Goal: Information Seeking & Learning: Learn about a topic

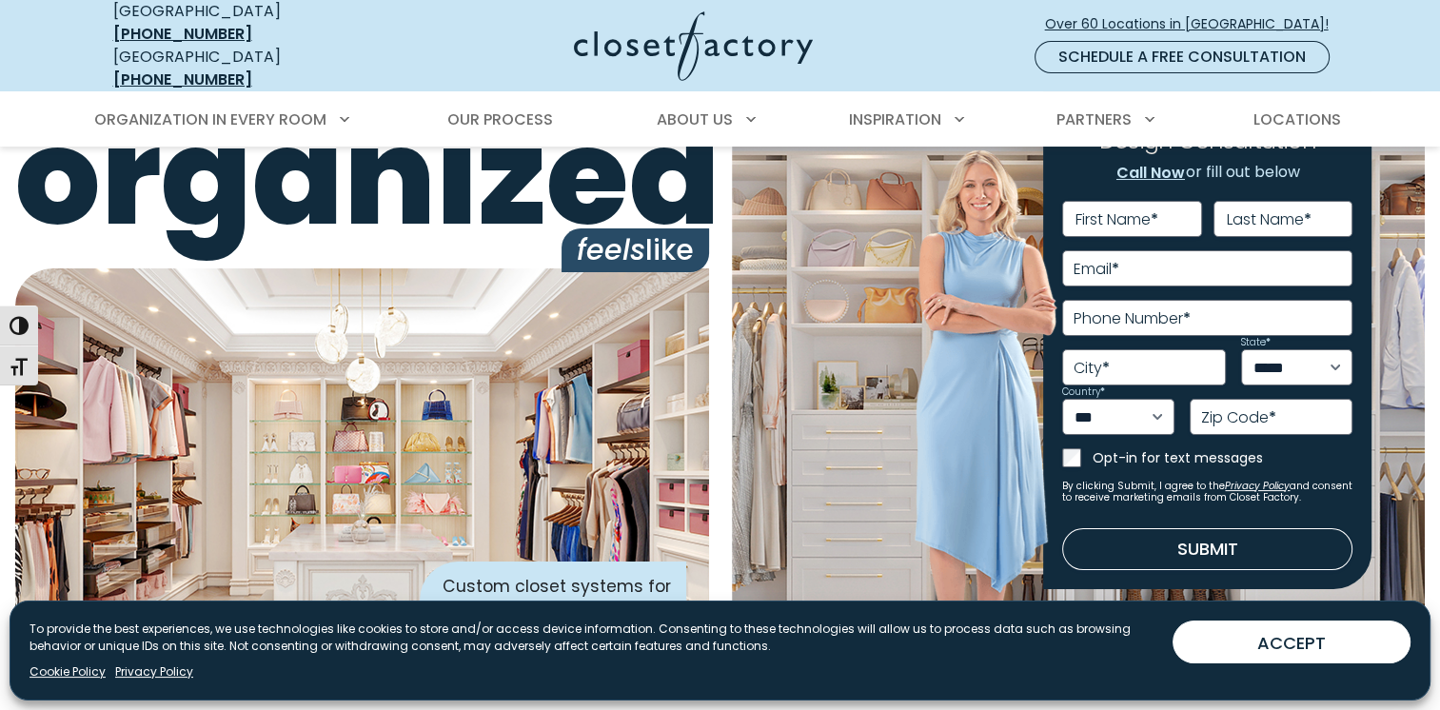
scroll to position [95, 0]
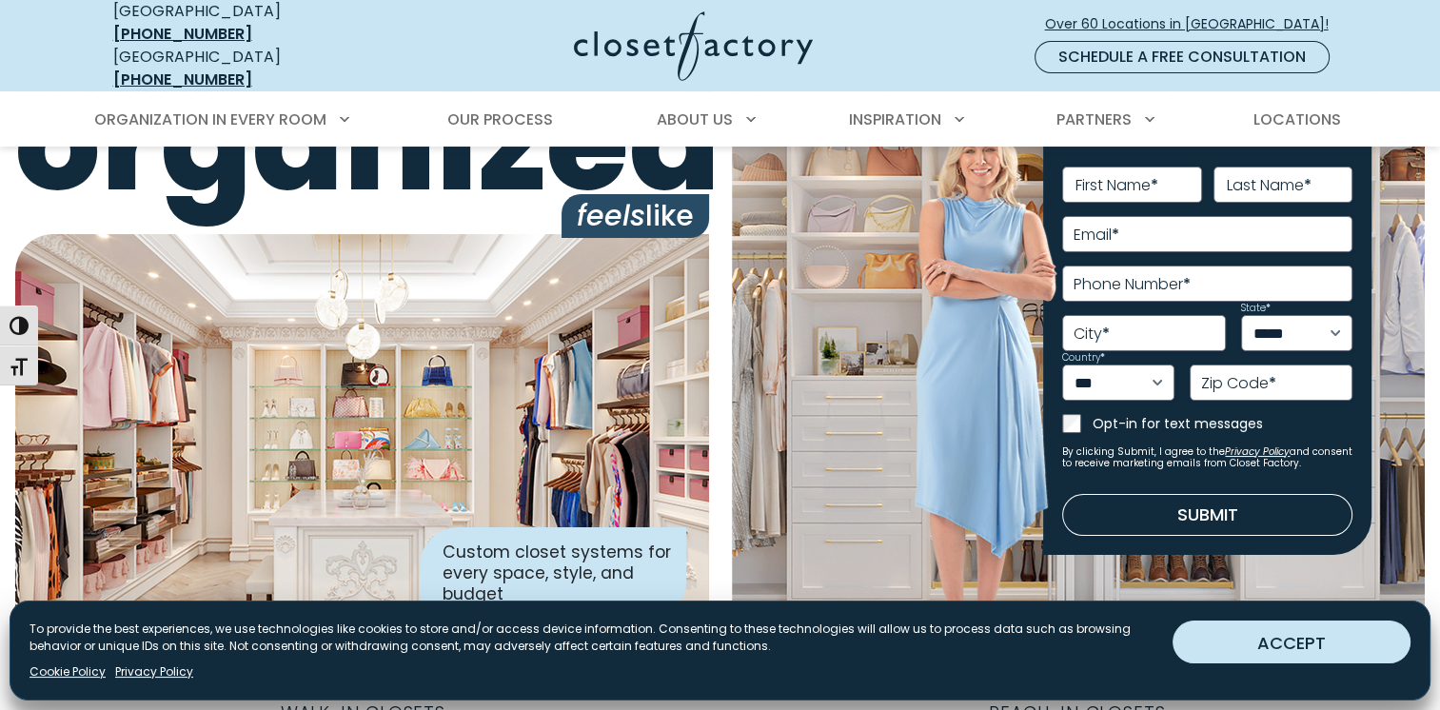
click at [1283, 652] on button "ACCEPT" at bounding box center [1291, 641] width 238 height 43
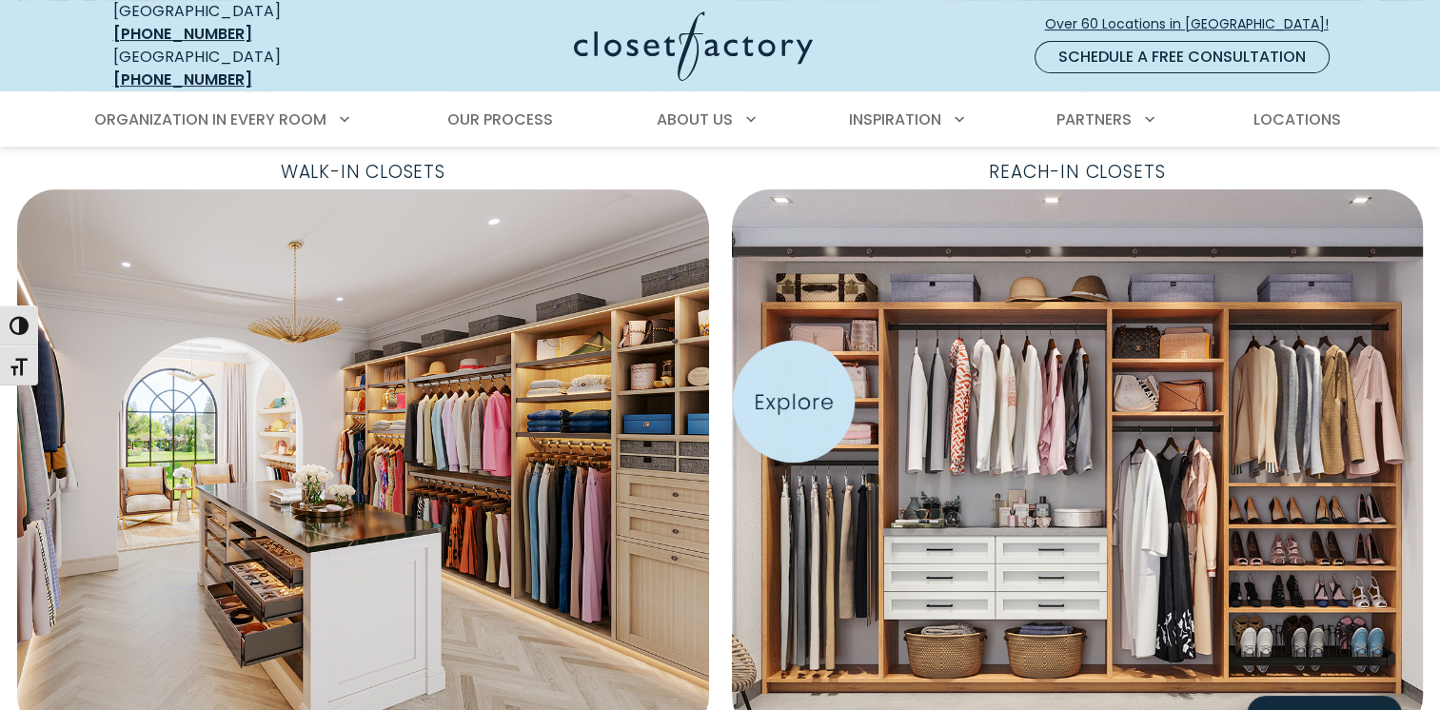
scroll to position [666, 0]
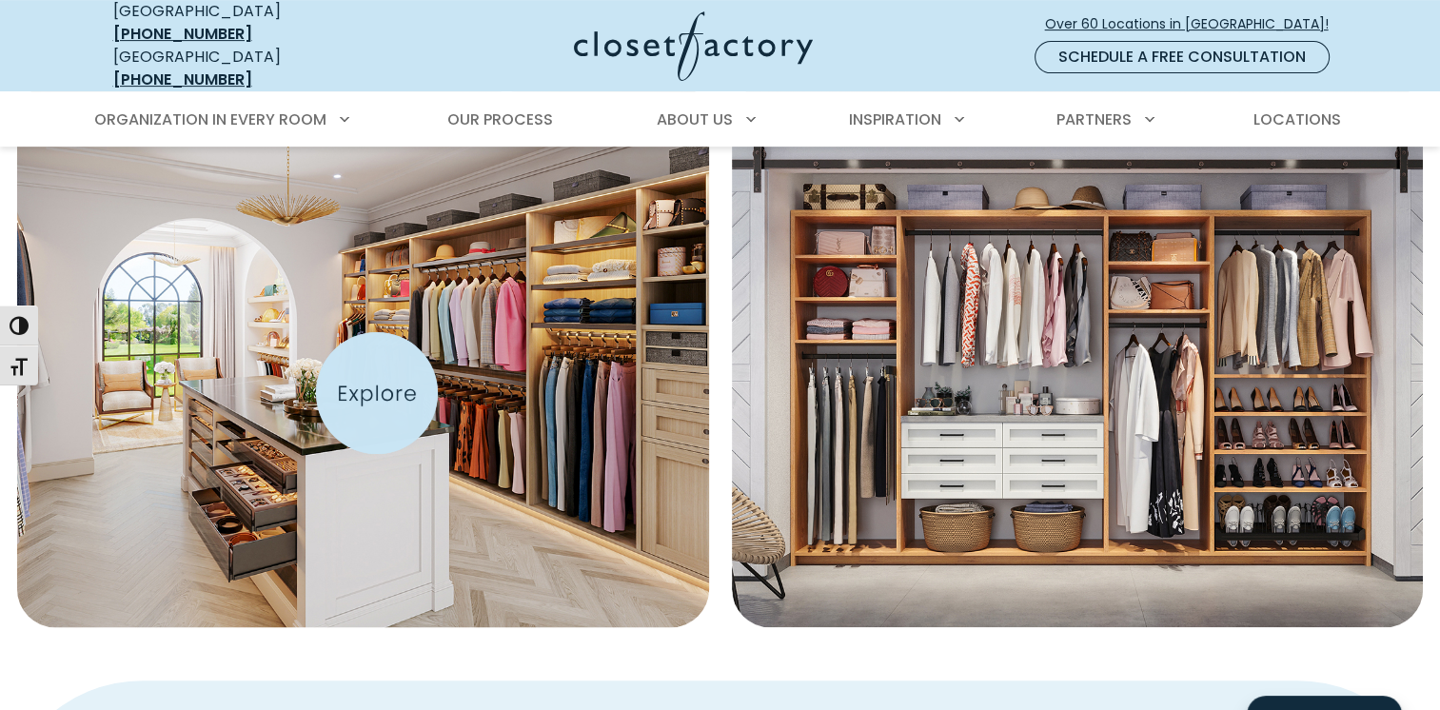
click at [377, 393] on img "Featured Images" at bounding box center [363, 355] width 760 height 599
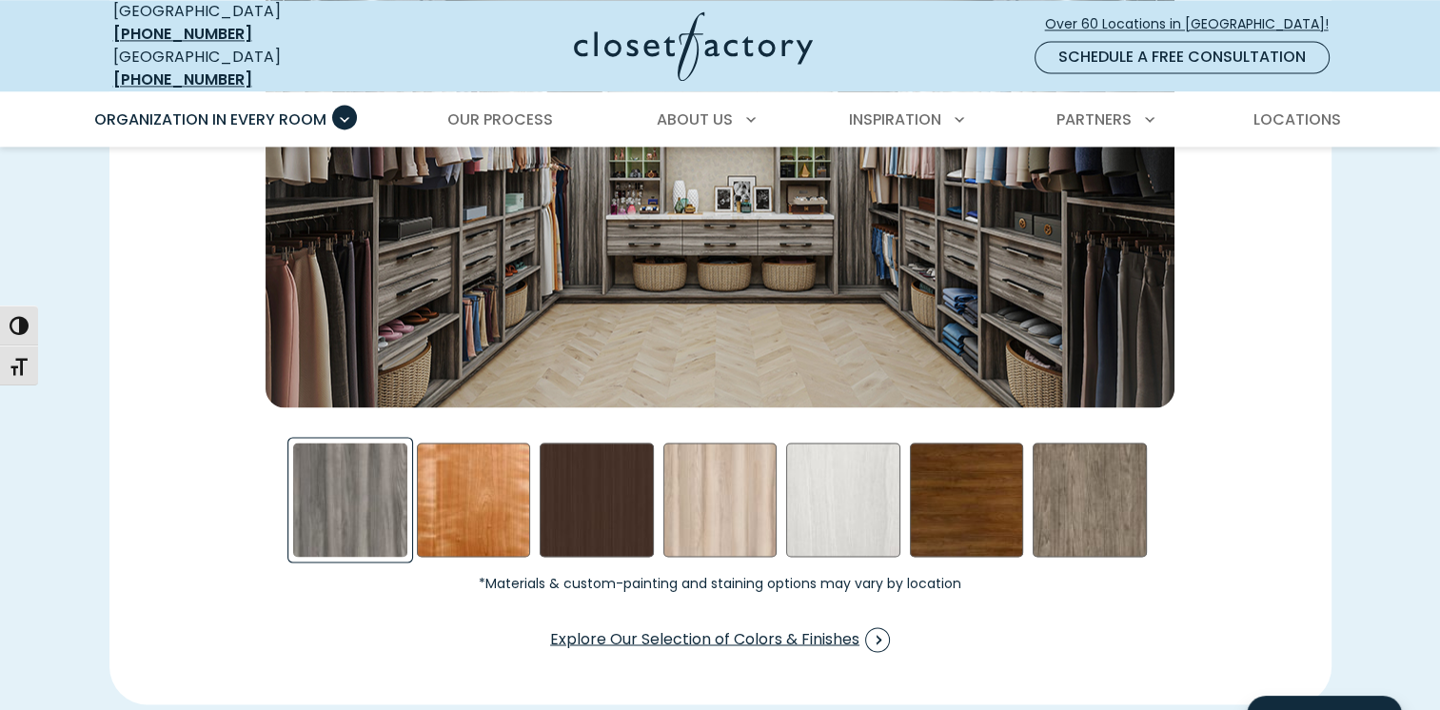
scroll to position [2950, 0]
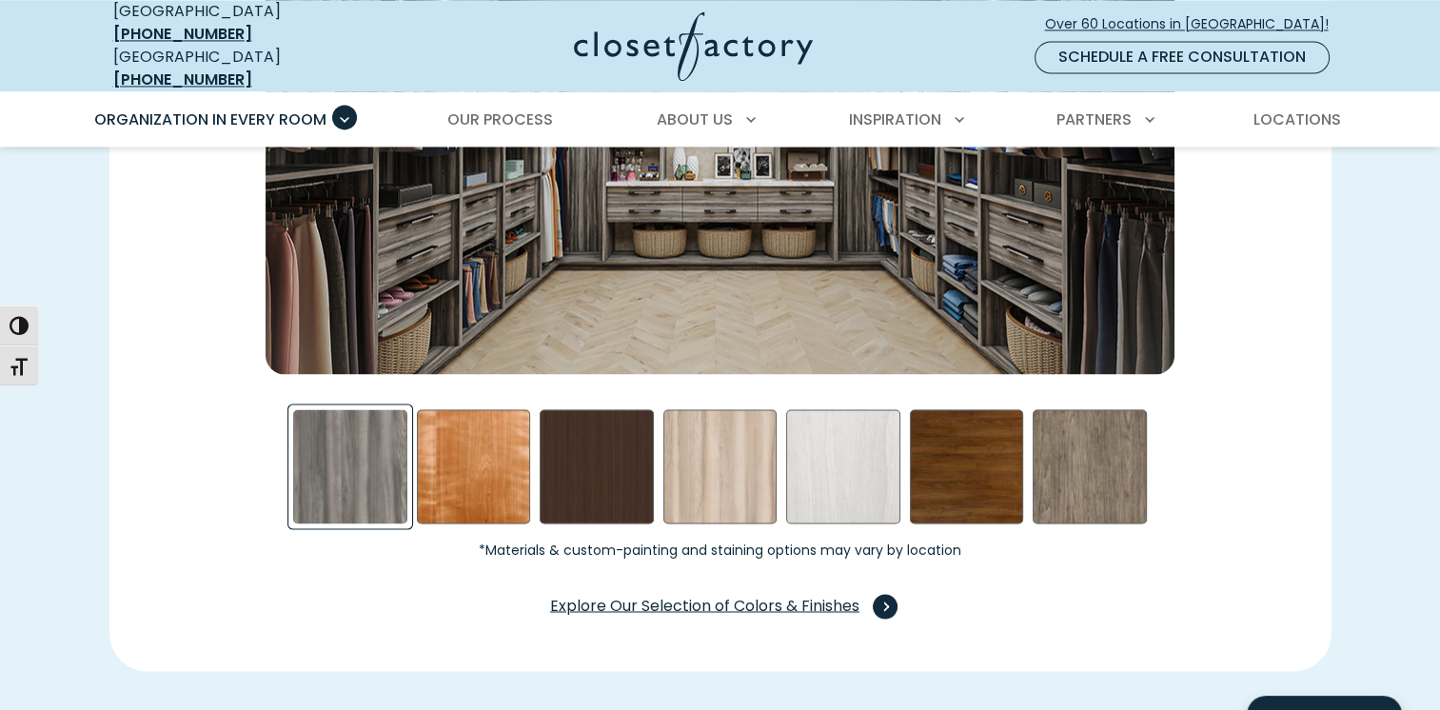
click at [877, 594] on span "Swatch Grid" at bounding box center [885, 606] width 25 height 25
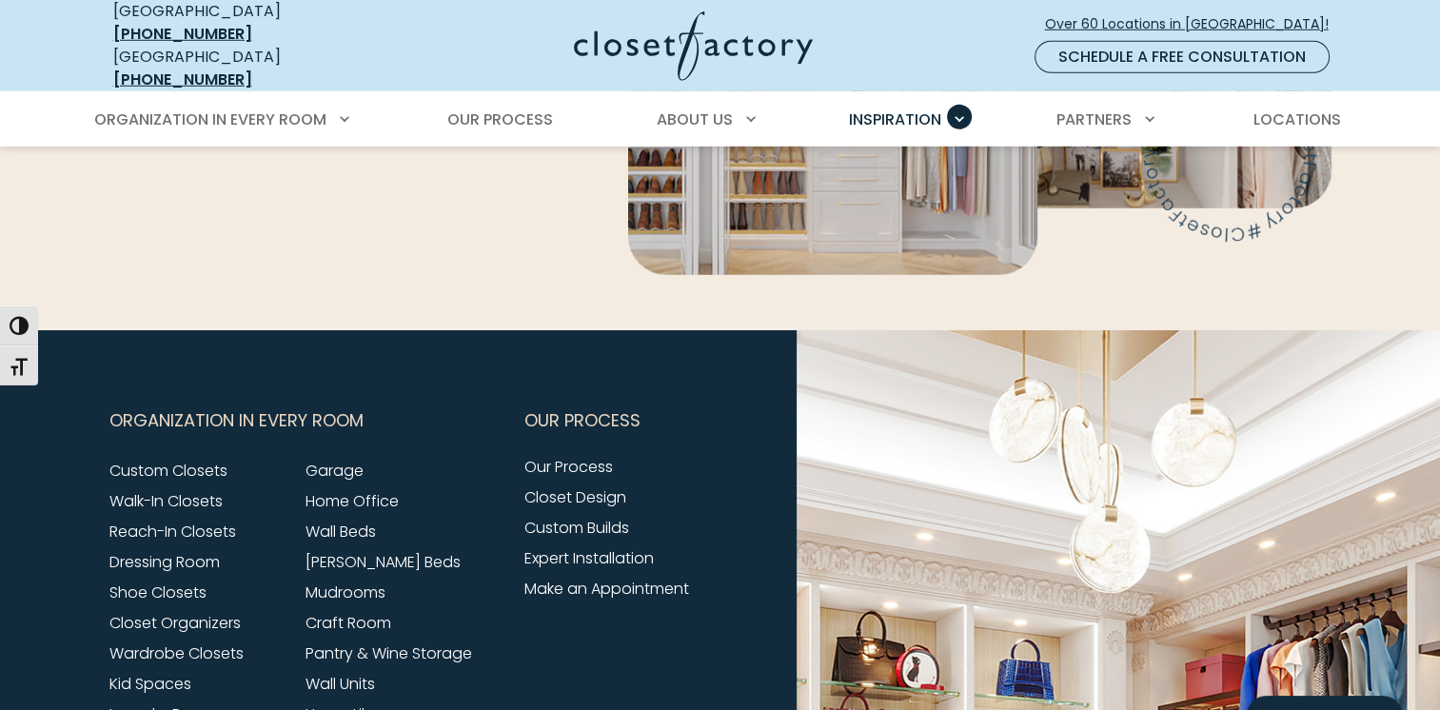
scroll to position [5615, 0]
